Goal: Task Accomplishment & Management: Use online tool/utility

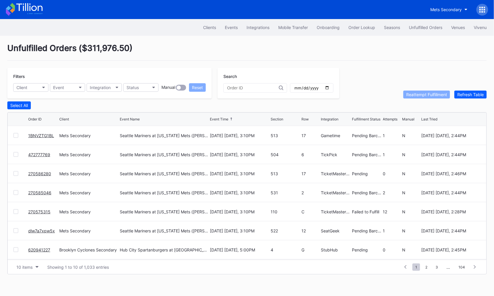
scroll to position [57, 0]
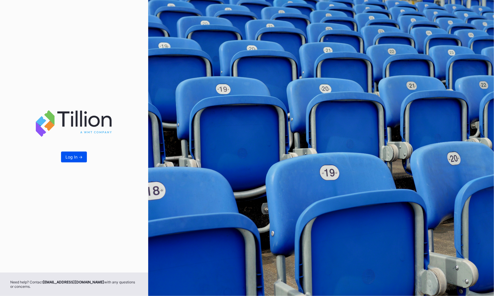
click at [78, 160] on button "Log In ->" at bounding box center [74, 157] width 26 height 11
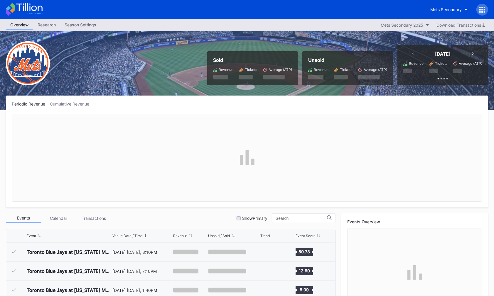
scroll to position [1220, 0]
click at [483, 9] on icon at bounding box center [482, 10] width 6 height 6
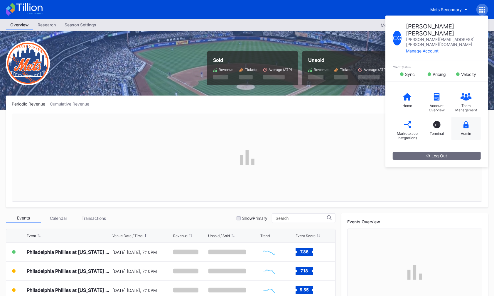
click at [465, 117] on div "Admin" at bounding box center [465, 128] width 29 height 23
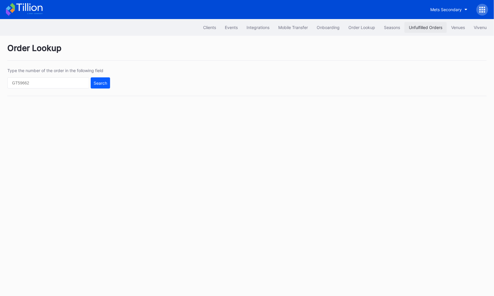
click at [424, 26] on div "Unfulfilled Orders" at bounding box center [425, 27] width 33 height 5
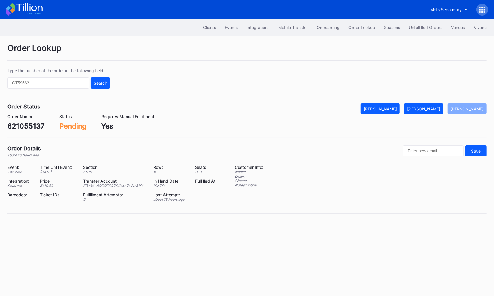
click at [35, 126] on div "621055137" at bounding box center [25, 126] width 37 height 9
copy div "621055137"
click at [432, 109] on div "[PERSON_NAME]" at bounding box center [423, 108] width 33 height 5
click at [45, 127] on div "558500496" at bounding box center [27, 126] width 40 height 9
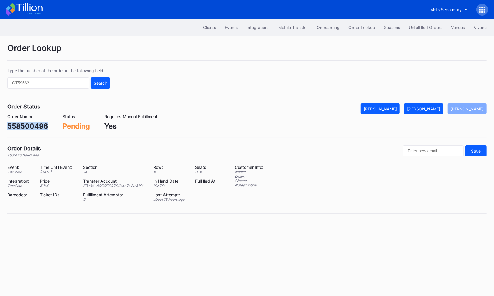
click at [45, 127] on div "558500496" at bounding box center [27, 126] width 40 height 9
copy div "558500496"
click at [427, 109] on div "[PERSON_NAME]" at bounding box center [423, 108] width 33 height 5
click at [22, 128] on div "621063207" at bounding box center [26, 126] width 39 height 9
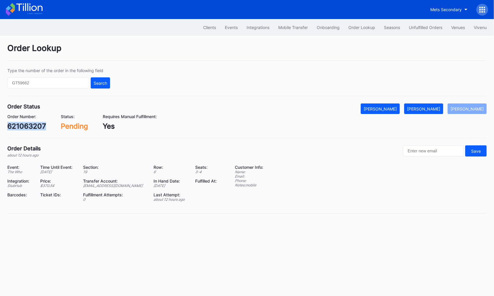
copy div "621063207"
click at [432, 107] on div "[PERSON_NAME]" at bounding box center [423, 108] width 33 height 5
click at [41, 125] on div "621067033" at bounding box center [26, 126] width 39 height 9
click at [40, 125] on div "621067033" at bounding box center [26, 126] width 39 height 9
copy div "621067033"
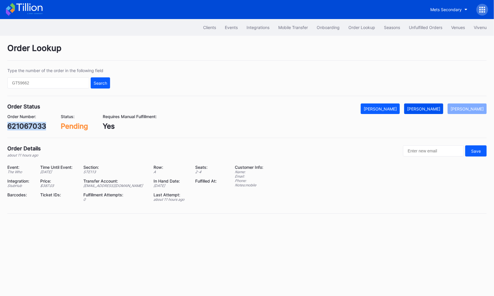
click at [431, 108] on div "Mark Fulfilled" at bounding box center [423, 108] width 33 height 5
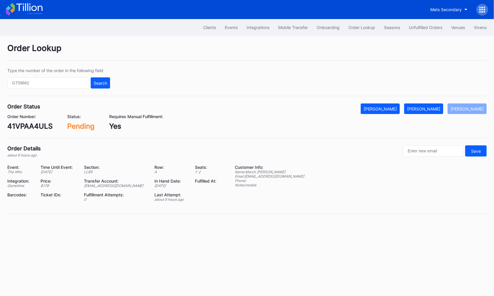
click at [44, 124] on div "41VPAA4ULS" at bounding box center [29, 126] width 45 height 9
copy div "41VPAA4ULS"
click at [434, 110] on div "[PERSON_NAME]" at bounding box center [423, 108] width 33 height 5
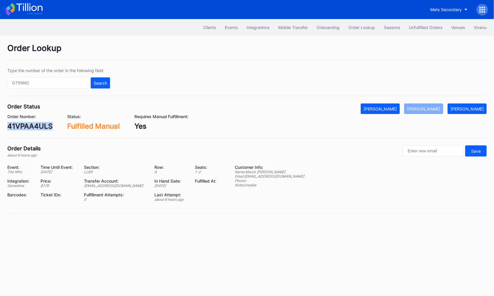
copy div "41VPAA4ULS"
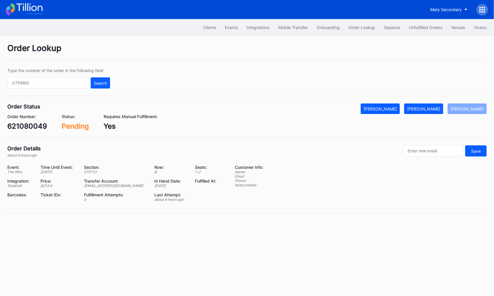
click at [40, 125] on div "621080049" at bounding box center [27, 126] width 40 height 9
copy div "621080049"
click at [439, 107] on div "[PERSON_NAME]" at bounding box center [423, 108] width 33 height 5
